Goal: Information Seeking & Learning: Understand process/instructions

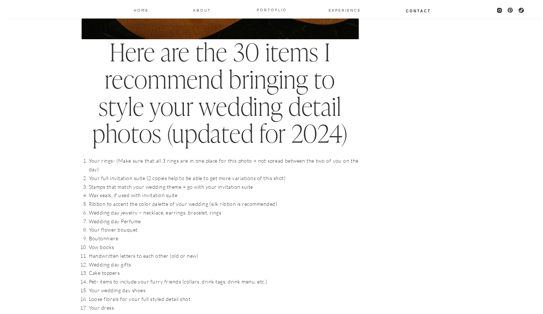
scroll to position [666, 0]
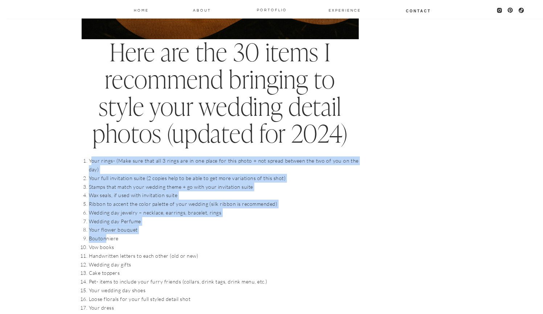
drag, startPoint x: 90, startPoint y: 154, endPoint x: 106, endPoint y: 219, distance: 67.2
click at [106, 219] on ol "Your rings- (Make sure that all 3 rings are in one place for this photo + not s…" at bounding box center [224, 298] width 270 height 285
click at [106, 234] on li "Boutonniere" at bounding box center [224, 238] width 270 height 9
drag, startPoint x: 82, startPoint y: 155, endPoint x: 170, endPoint y: 247, distance: 127.3
click at [170, 247] on ol "Your rings- (Make sure that all 3 rings are in one place for this photo + not s…" at bounding box center [224, 298] width 270 height 285
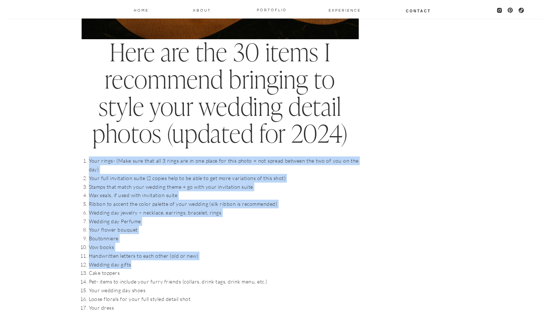
click at [170, 260] on li "Wedding day gifts" at bounding box center [224, 264] width 270 height 9
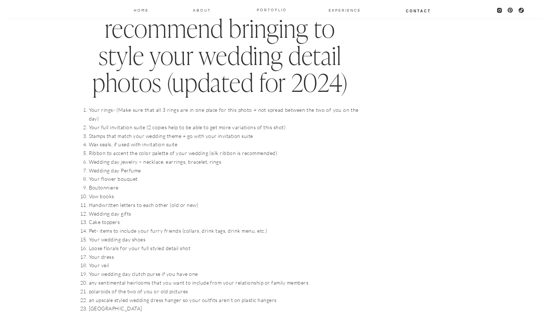
scroll to position [717, 0]
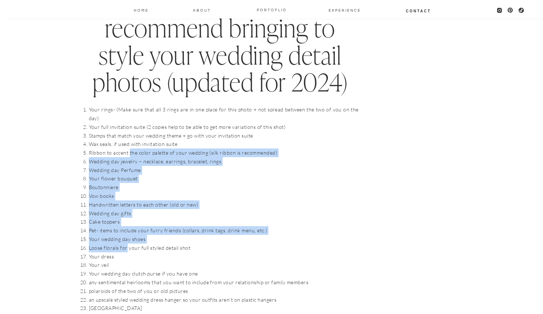
drag, startPoint x: 129, startPoint y: 136, endPoint x: 126, endPoint y: 245, distance: 109.3
click at [126, 243] on ol "Your rings- (Make sure that all 3 rings are in one place for this photo + not s…" at bounding box center [224, 247] width 270 height 285
click at [126, 252] on li "Your dress" at bounding box center [224, 256] width 270 height 9
drag, startPoint x: 126, startPoint y: 142, endPoint x: 127, endPoint y: 228, distance: 86.0
click at [127, 229] on ol "Your rings- (Make sure that all 3 rings are in one place for this photo + not s…" at bounding box center [224, 247] width 270 height 285
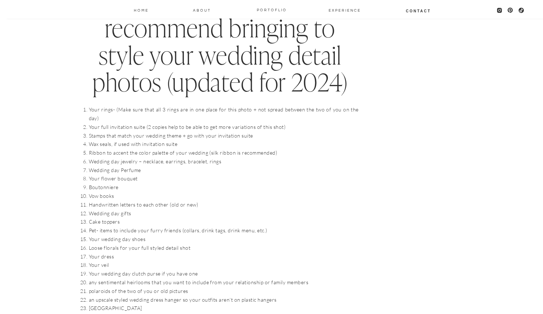
click at [127, 261] on li "Your veil" at bounding box center [224, 265] width 270 height 9
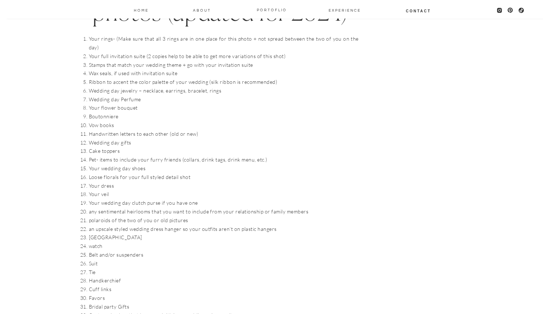
scroll to position [797, 0]
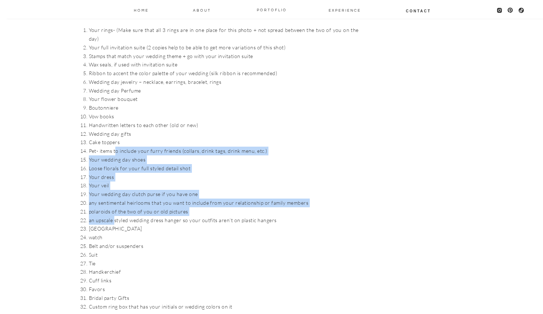
drag, startPoint x: 115, startPoint y: 137, endPoint x: 115, endPoint y: 205, distance: 68.2
click at [115, 205] on ol "Your rings- (Make sure that all 3 rings are in one place for this photo + not s…" at bounding box center [224, 168] width 270 height 285
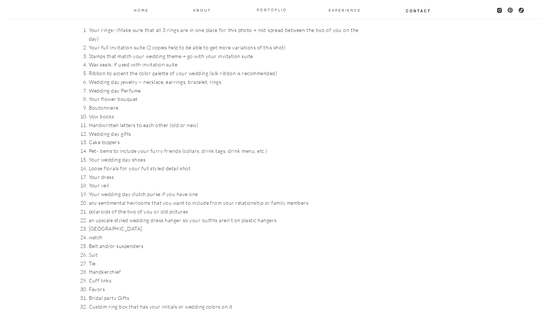
click at [114, 224] on li "[GEOGRAPHIC_DATA]" at bounding box center [224, 228] width 270 height 9
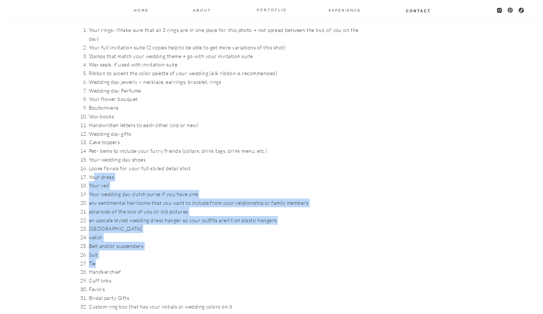
drag, startPoint x: 95, startPoint y: 161, endPoint x: 113, endPoint y: 253, distance: 92.7
click at [113, 253] on ol "Your rings- (Make sure that all 3 rings are in one place for this photo + not s…" at bounding box center [224, 168] width 270 height 285
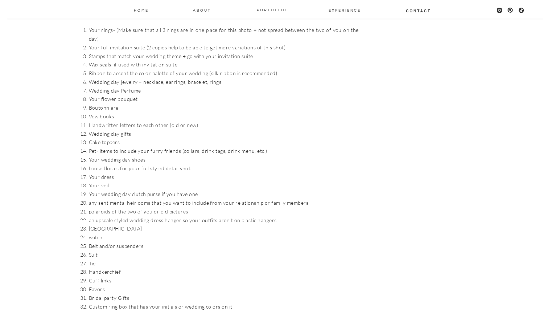
click at [114, 276] on li "Cuff links" at bounding box center [224, 280] width 270 height 9
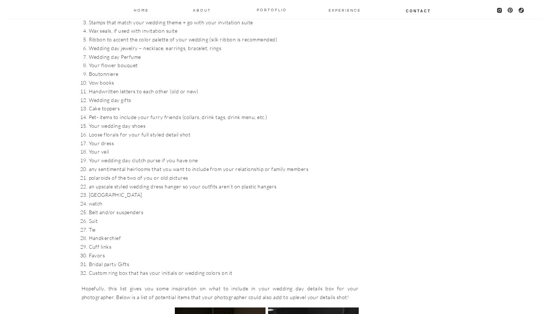
scroll to position [831, 0]
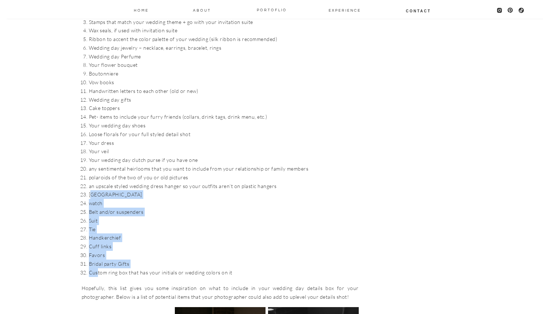
drag, startPoint x: 93, startPoint y: 176, endPoint x: 97, endPoint y: 260, distance: 84.6
click at [97, 260] on ol "Your rings- (Make sure that all 3 rings are in one place for this photo + not s…" at bounding box center [224, 134] width 270 height 285
click at [97, 268] on li "Custom ring box that has your initials or wedding colors on it" at bounding box center [224, 272] width 270 height 9
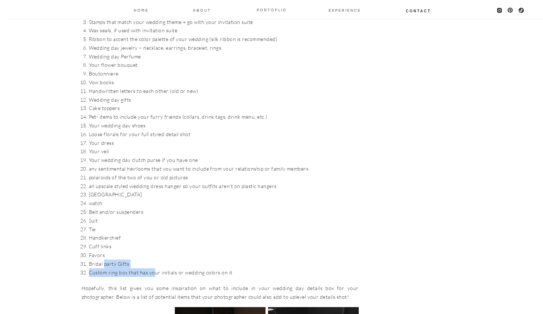
drag, startPoint x: 103, startPoint y: 248, endPoint x: 152, endPoint y: 257, distance: 49.8
click at [152, 258] on ol "Your rings- (Make sure that all 3 rings are in one place for this photo + not s…" at bounding box center [224, 134] width 270 height 285
click at [152, 268] on li "Custom ring box that has your initials or wedding colors on it" at bounding box center [224, 272] width 270 height 9
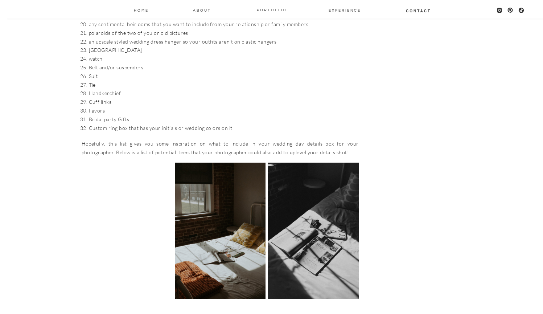
scroll to position [984, 0]
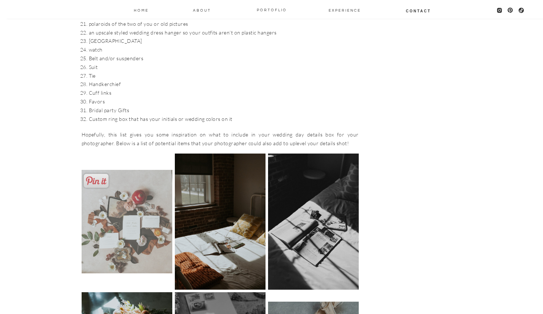
click at [120, 193] on img at bounding box center [127, 221] width 91 height 103
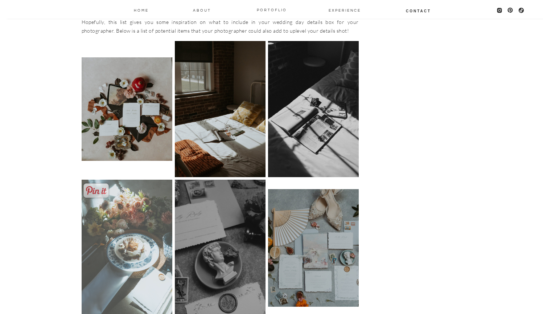
scroll to position [1107, 0]
